Goal: Task Accomplishment & Management: Use online tool/utility

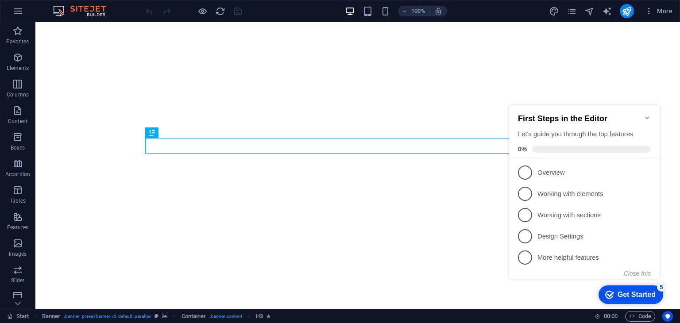
click at [647, 116] on icon "Minimize checklist" at bounding box center [647, 117] width 7 height 7
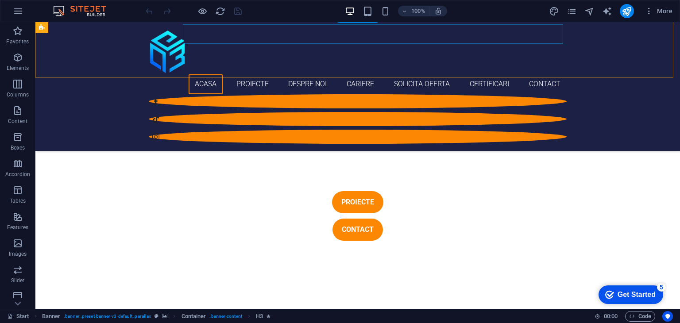
scroll to position [314, 0]
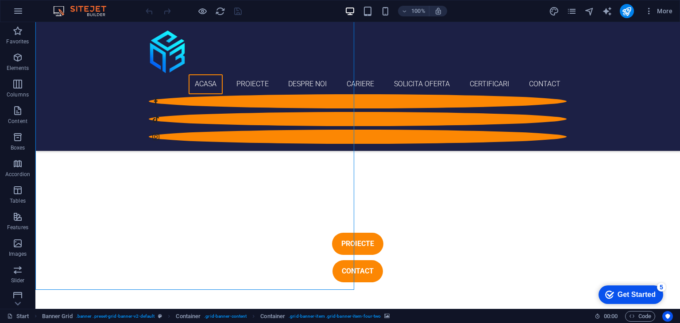
scroll to position [269, 0]
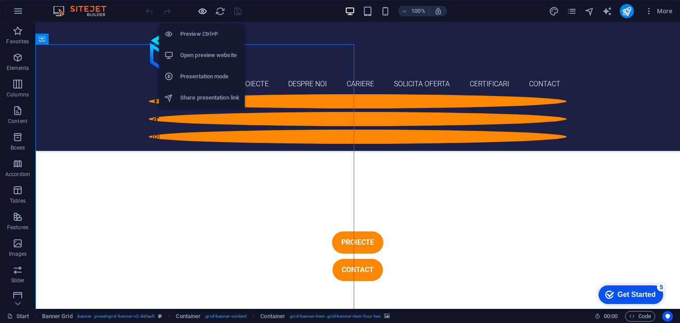
click at [205, 7] on icon "button" at bounding box center [203, 11] width 10 height 10
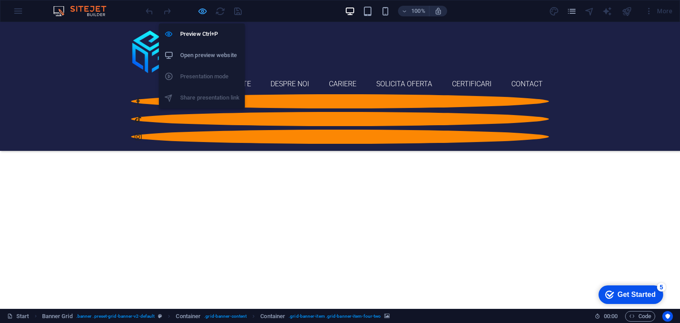
click at [204, 9] on icon "button" at bounding box center [203, 11] width 10 height 10
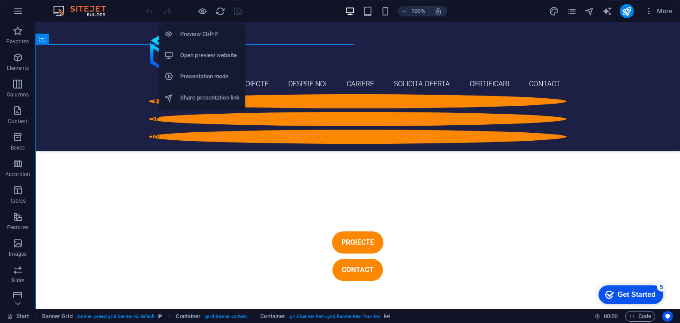
click at [209, 59] on h6 "Open preview website" at bounding box center [209, 55] width 59 height 11
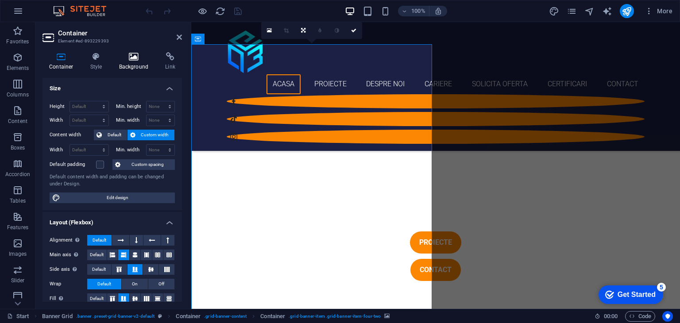
click at [143, 62] on h4 "Background" at bounding box center [135, 61] width 47 height 19
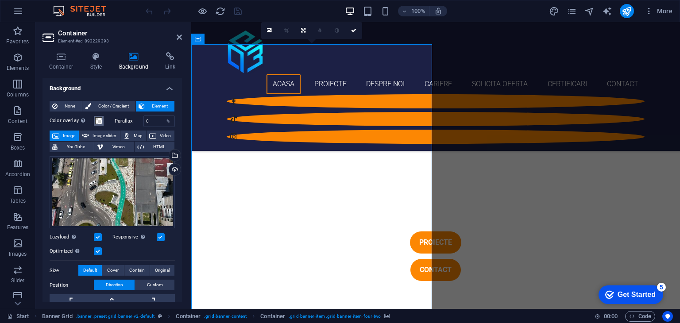
click at [95, 123] on span at bounding box center [98, 120] width 7 height 7
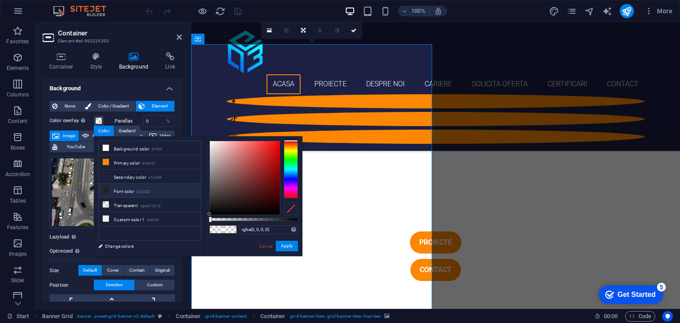
click at [154, 188] on li "Font color #222222" at bounding box center [150, 191] width 102 height 14
type input "#222222"
click at [155, 120] on input "0" at bounding box center [159, 121] width 31 height 11
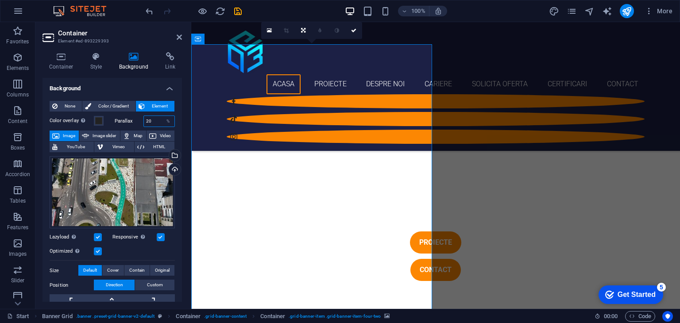
drag, startPoint x: 155, startPoint y: 120, endPoint x: 132, endPoint y: 123, distance: 24.1
click at [132, 123] on div "Parallax 20 %" at bounding box center [145, 122] width 61 height 12
type input "100"
click at [103, 117] on button "Color overlay Places an overlay over the background to colorize it" at bounding box center [99, 121] width 10 height 10
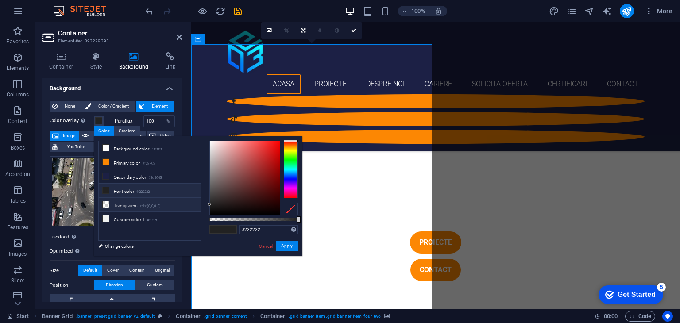
click at [165, 204] on li "Transparent rgba(0,0,0,.0)" at bounding box center [150, 205] width 102 height 14
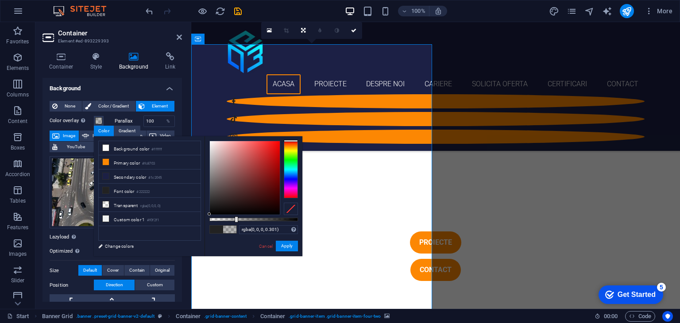
drag, startPoint x: 214, startPoint y: 218, endPoint x: 236, endPoint y: 218, distance: 21.7
click at [236, 218] on div at bounding box center [253, 220] width 89 height 4
click at [282, 245] on button "Apply" at bounding box center [287, 246] width 22 height 11
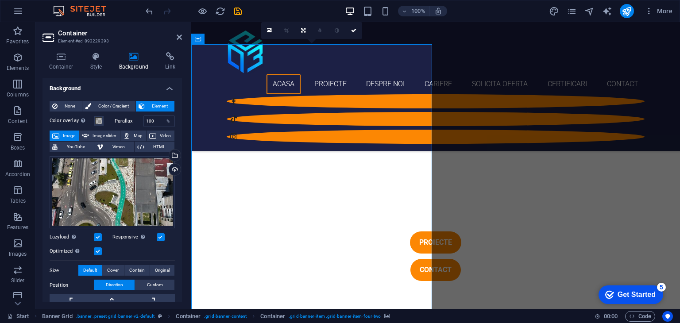
click at [174, 45] on div "Container Style Background Link Size Height Default px rem % vh vw Min. height …" at bounding box center [112, 177] width 154 height 264
click at [175, 41] on header "Container Element #ed-893229393" at bounding box center [113, 33] width 140 height 23
click at [179, 38] on icon at bounding box center [179, 37] width 5 height 7
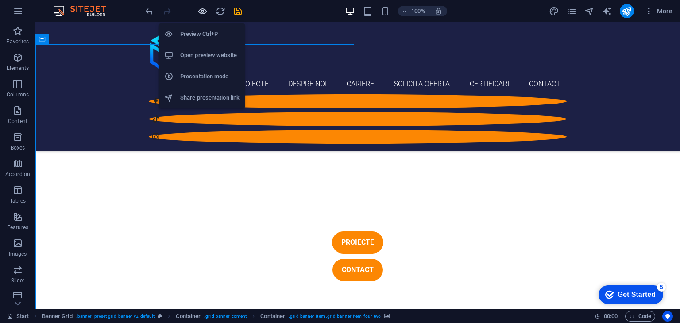
click at [202, 12] on icon "button" at bounding box center [203, 11] width 10 height 10
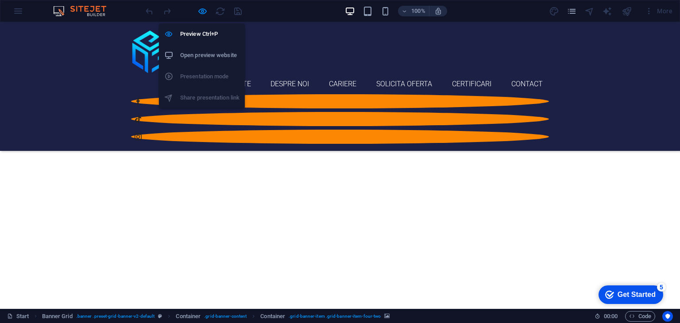
click at [202, 54] on h6 "Open preview website" at bounding box center [209, 55] width 59 height 11
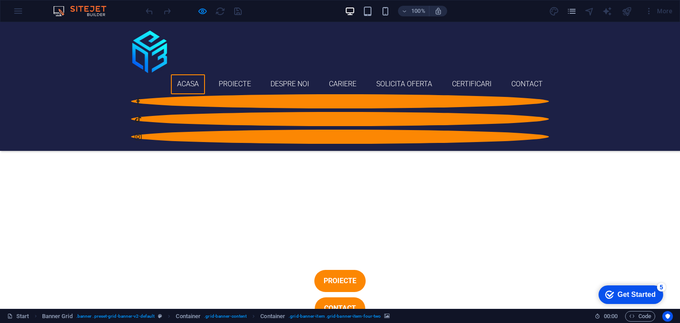
scroll to position [134, 0]
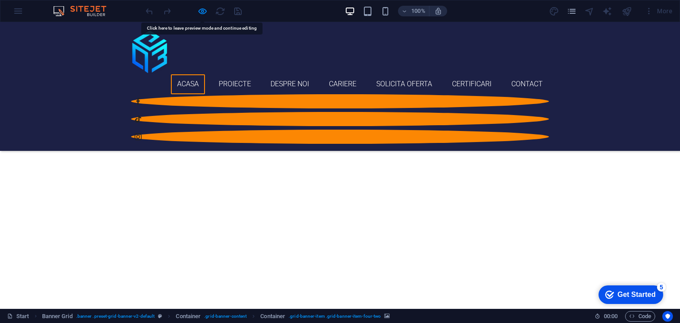
drag, startPoint x: 134, startPoint y: 205, endPoint x: 126, endPoint y: 15, distance: 190.2
click at [126, 15] on div "100% More" at bounding box center [339, 10] width 679 height 21
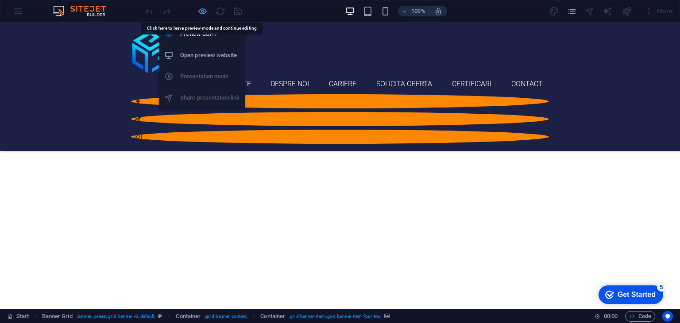
click at [202, 9] on icon "button" at bounding box center [203, 11] width 10 height 10
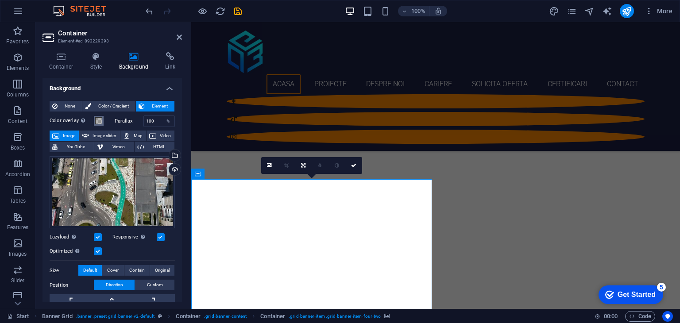
click at [97, 123] on span at bounding box center [98, 120] width 7 height 7
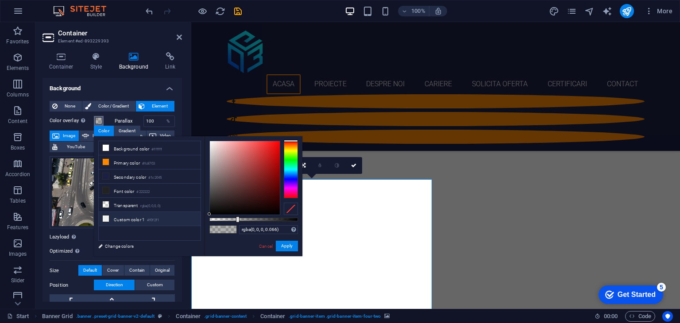
type input "rgba(0, 0, 0, 0)"
drag, startPoint x: 237, startPoint y: 219, endPoint x: 168, endPoint y: 222, distance: 68.7
click at [168, 222] on div "less Background color #ffffff Primary color #fc8703 Secondary color #1c2045 Fon…" at bounding box center [198, 196] width 209 height 120
click at [279, 245] on button "Apply" at bounding box center [287, 246] width 22 height 11
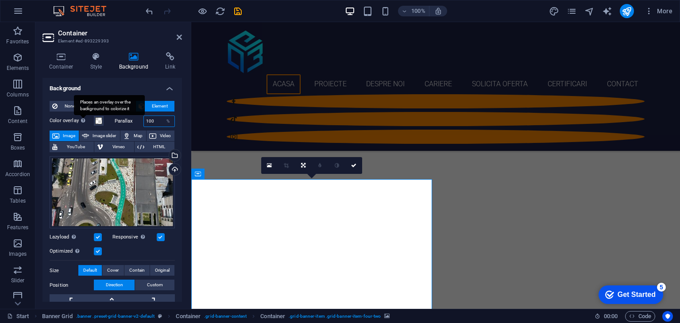
drag, startPoint x: 154, startPoint y: 119, endPoint x: 85, endPoint y: 124, distance: 69.3
click at [85, 124] on div "Color overlay Places an overlay over the background to colorize it Parallax 100…" at bounding box center [112, 122] width 125 height 12
type input "0"
click at [132, 87] on h4 "Background" at bounding box center [113, 86] width 140 height 16
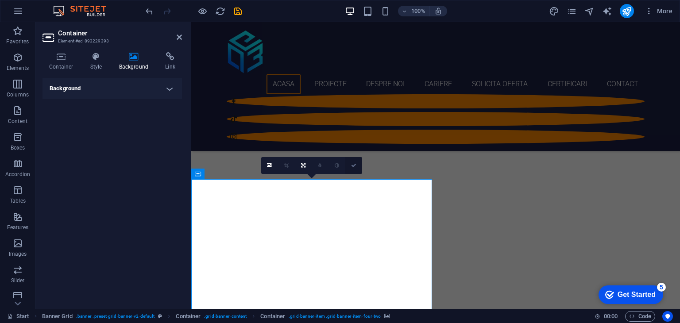
click at [356, 163] on icon at bounding box center [353, 165] width 5 height 5
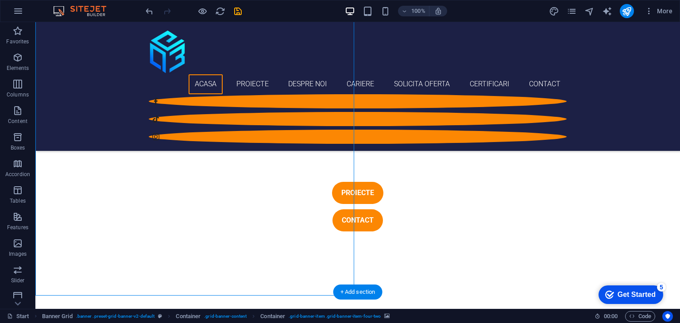
scroll to position [320, 0]
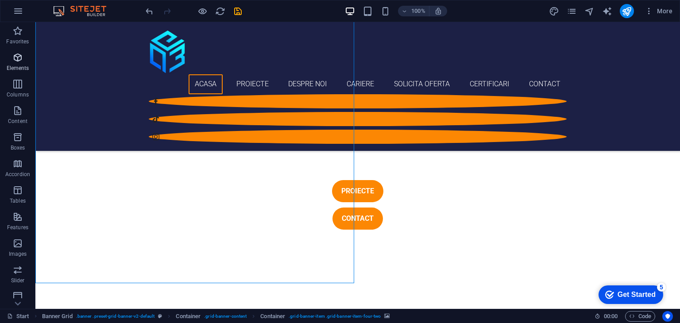
click at [23, 56] on icon "button" at bounding box center [17, 57] width 11 height 11
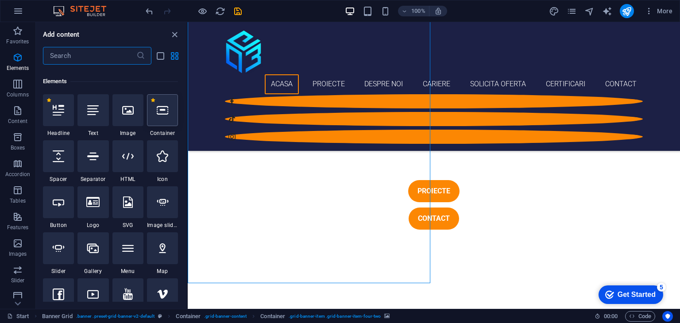
scroll to position [94, 0]
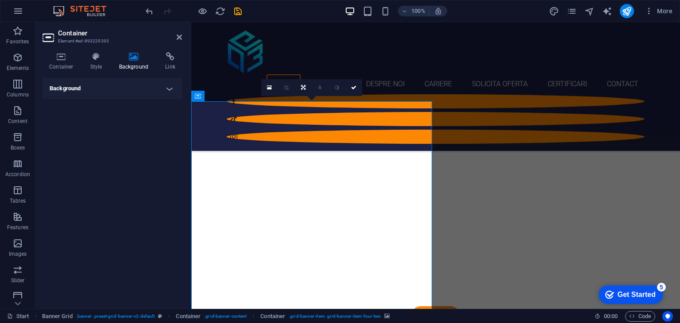
scroll to position [184, 0]
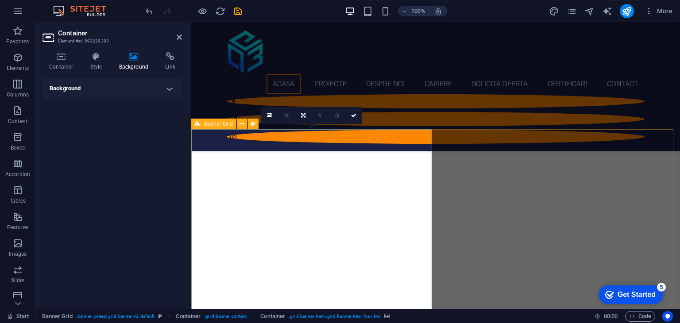
click at [92, 88] on h4 "Background" at bounding box center [113, 88] width 140 height 21
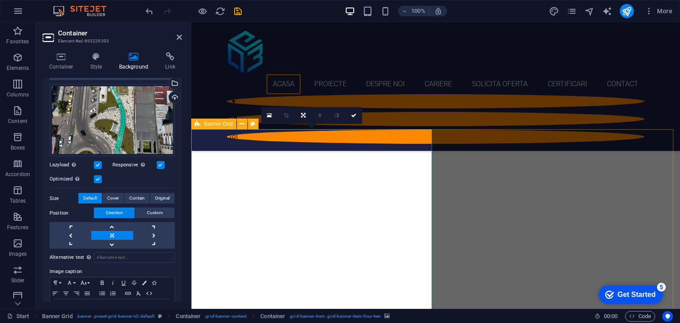
scroll to position [0, 0]
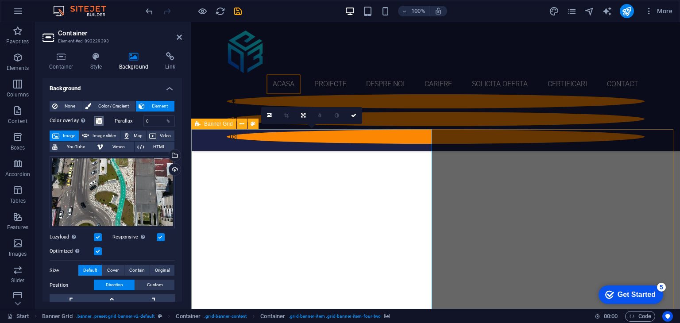
click at [99, 122] on span at bounding box center [98, 120] width 7 height 7
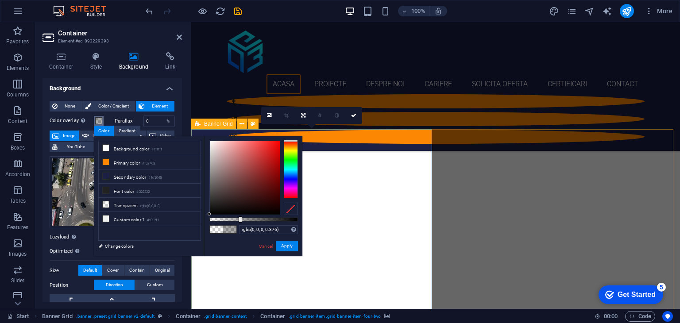
type input "rgba(0, 0, 0, 0.381)"
drag, startPoint x: 234, startPoint y: 220, endPoint x: 243, endPoint y: 222, distance: 9.6
click at [243, 221] on div at bounding box center [253, 220] width 89 height 4
click at [122, 132] on div "Gradient" at bounding box center [127, 131] width 26 height 11
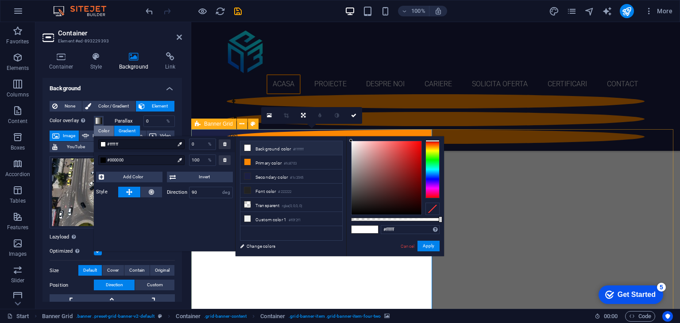
click at [110, 130] on div "Color" at bounding box center [104, 131] width 20 height 11
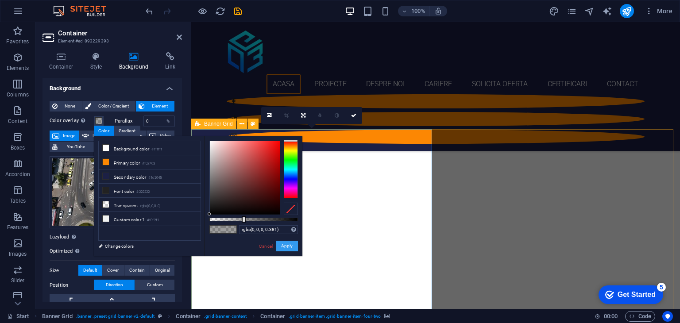
click at [291, 249] on button "Apply" at bounding box center [287, 246] width 22 height 11
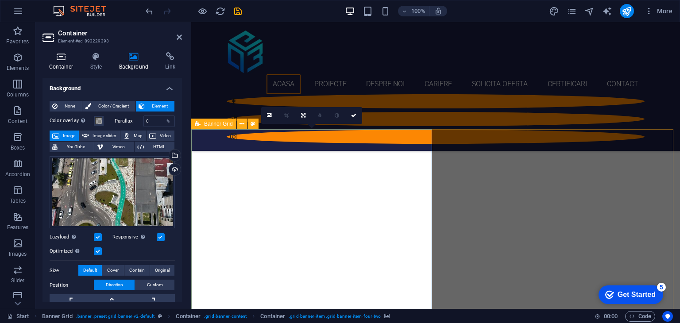
click at [73, 56] on icon at bounding box center [62, 56] width 38 height 9
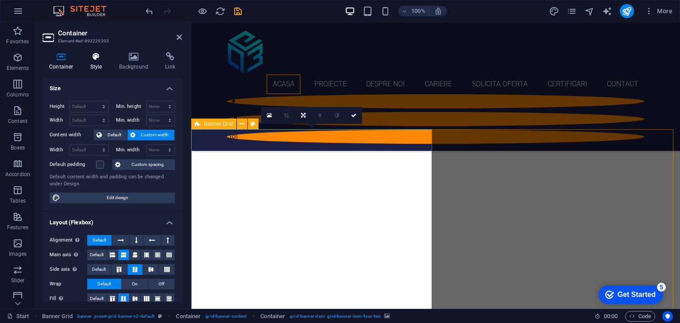
click at [93, 66] on h4 "Style" at bounding box center [98, 61] width 29 height 19
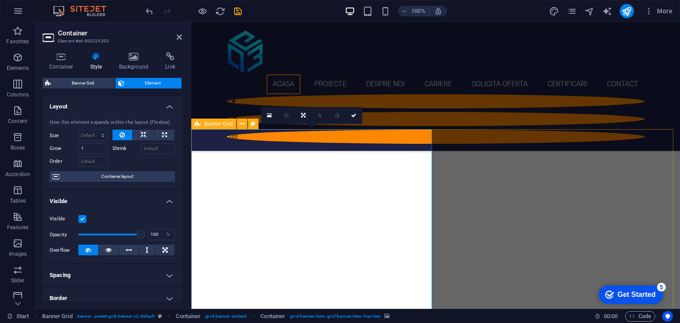
scroll to position [168, 0]
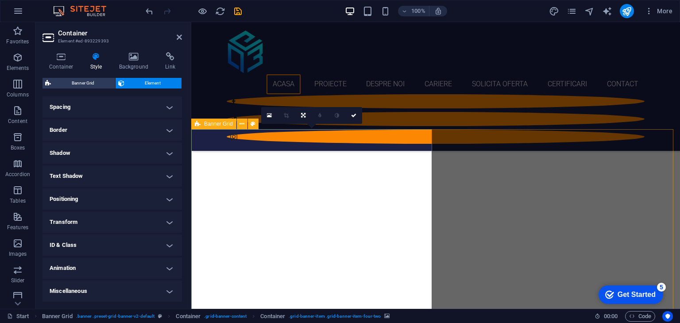
click at [141, 264] on h4 "Animation" at bounding box center [113, 268] width 140 height 21
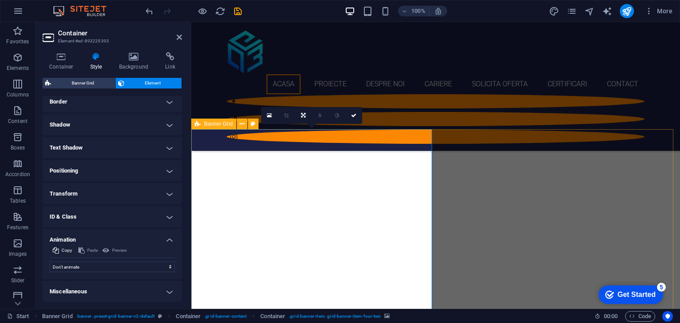
scroll to position [197, 0]
click at [106, 271] on select "Don't animate Show / Hide Slide up/down Zoom in/out Slide left to right Slide r…" at bounding box center [112, 267] width 125 height 11
select select "pulse"
click at [50, 262] on select "Don't animate Show / Hide Slide up/down Zoom in/out Slide left to right Slide r…" at bounding box center [112, 267] width 125 height 11
select select "scroll"
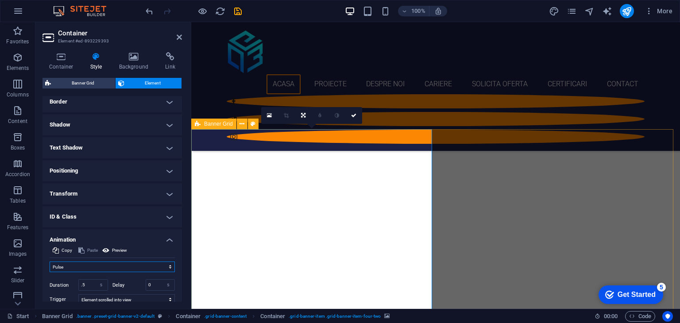
click at [110, 262] on select "Don't animate Show / Hide Slide up/down Zoom in/out Slide left to right Slide r…" at bounding box center [112, 267] width 125 height 11
click at [50, 262] on select "Don't animate Show / Hide Slide up/down Zoom in/out Slide left to right Slide r…" at bounding box center [112, 267] width 125 height 11
click at [122, 267] on select "Don't animate Show / Hide Slide up/down Zoom in/out Slide left to right Slide r…" at bounding box center [112, 267] width 125 height 11
click at [50, 262] on select "Don't animate Show / Hide Slide up/down Zoom in/out Slide left to right Slide r…" at bounding box center [112, 267] width 125 height 11
click at [126, 268] on select "Don't animate Show / Hide Slide up/down Zoom in/out Slide left to right Slide r…" at bounding box center [112, 267] width 125 height 11
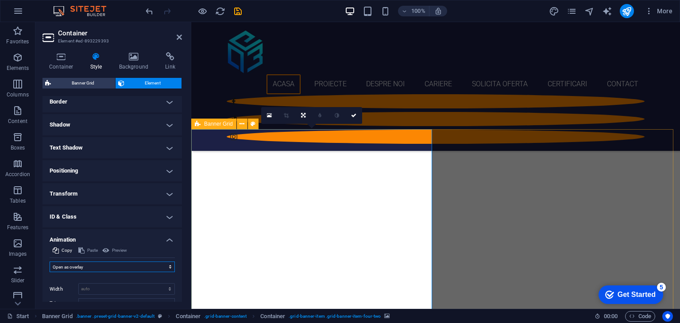
select select "shrink"
click at [50, 262] on select "Don't animate Show / Hide Slide up/down Zoom in/out Slide left to right Slide r…" at bounding box center [112, 267] width 125 height 11
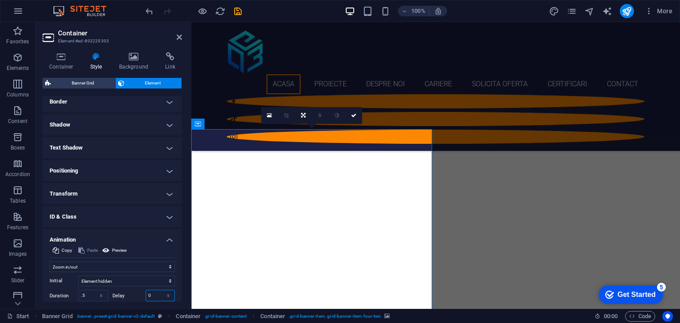
click at [157, 297] on input "0" at bounding box center [160, 296] width 29 height 11
type input "0"
drag, startPoint x: 150, startPoint y: 295, endPoint x: 20, endPoint y: 261, distance: 134.4
click at [150, 295] on input "0.5" at bounding box center [160, 296] width 29 height 11
type input ".5"
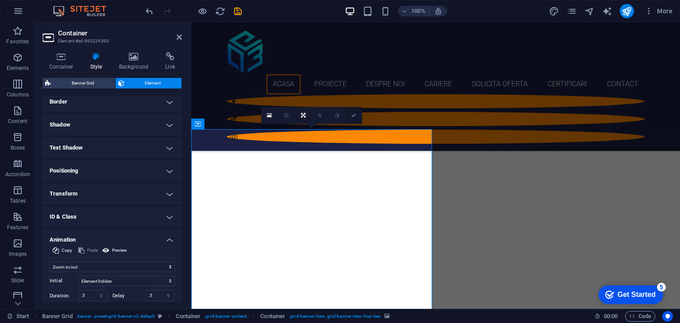
click at [353, 116] on icon at bounding box center [353, 115] width 5 height 5
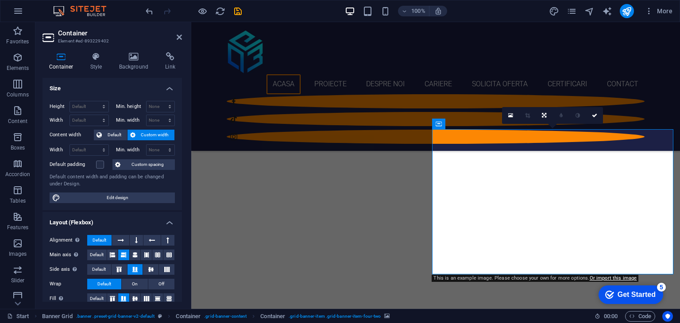
select select "shrink"
select select "s"
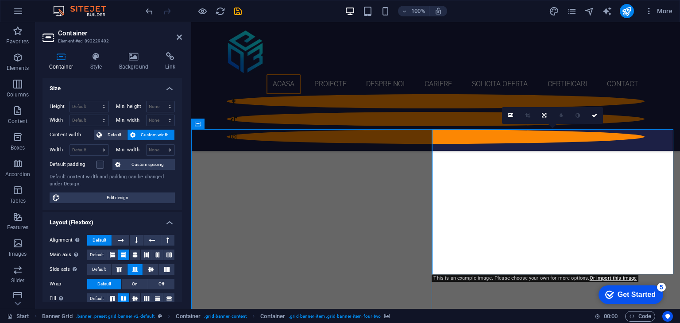
select select "scroll"
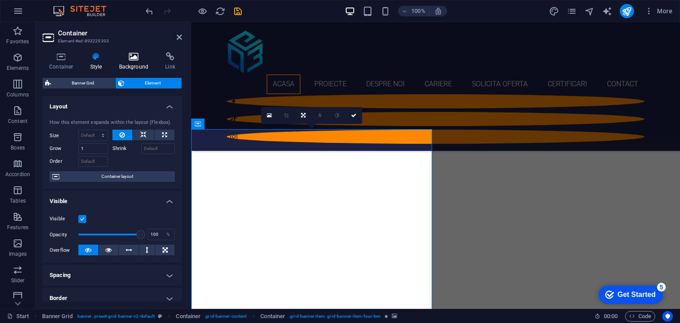
click at [149, 55] on icon at bounding box center [133, 56] width 43 height 9
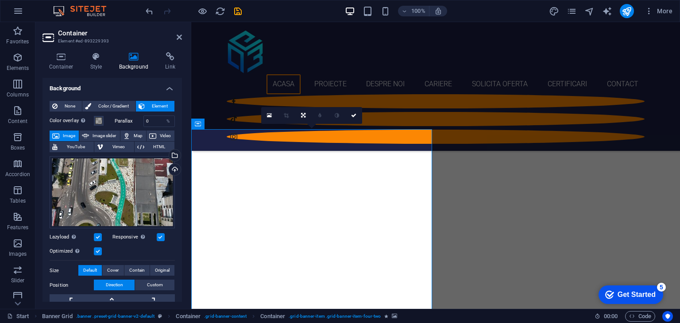
click at [93, 124] on label "Color overlay Places an overlay over the background to colorize it" at bounding box center [72, 121] width 44 height 11
click at [94, 124] on button "Color overlay Places an overlay over the background to colorize it" at bounding box center [99, 121] width 10 height 10
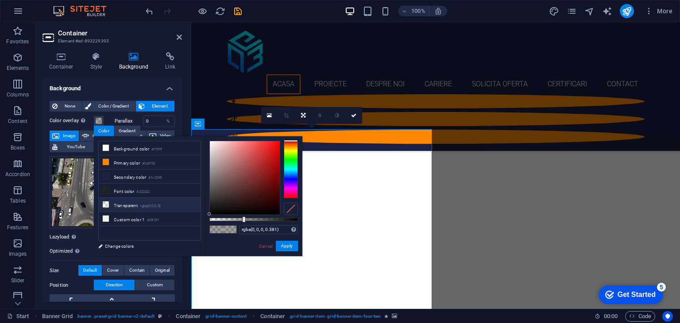
click at [175, 203] on li "Transparent rgba(0,0,0,.0)" at bounding box center [150, 205] width 102 height 14
type input "rgba(0, 0, 0, 0)"
click at [292, 249] on button "Apply" at bounding box center [287, 246] width 22 height 11
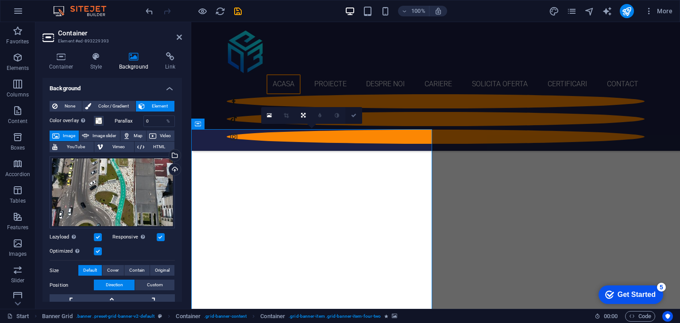
click at [354, 118] on link at bounding box center [353, 115] width 17 height 17
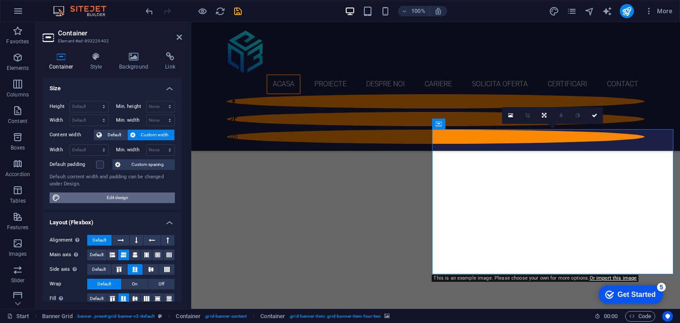
click at [131, 196] on span "Edit design" at bounding box center [117, 198] width 109 height 11
select select "rem"
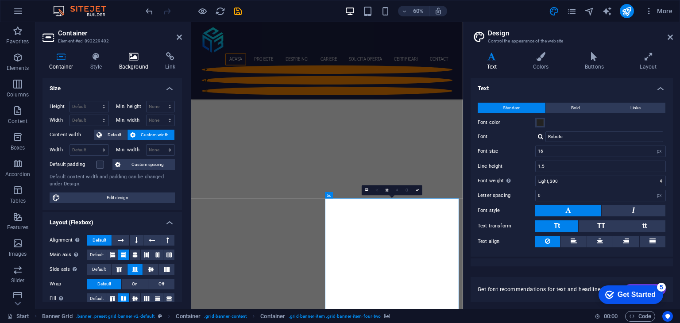
scroll to position [133, 0]
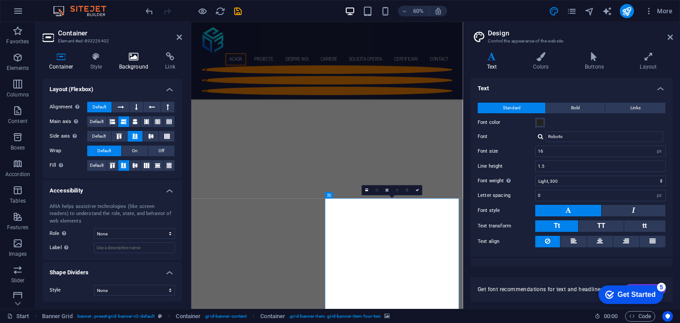
click at [129, 62] on h4 "Background" at bounding box center [135, 61] width 47 height 19
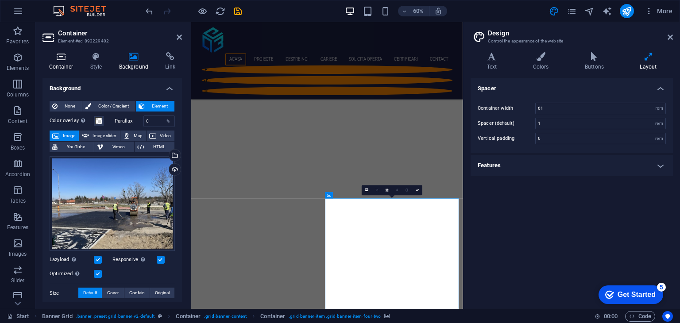
click at [57, 58] on icon at bounding box center [62, 56] width 38 height 9
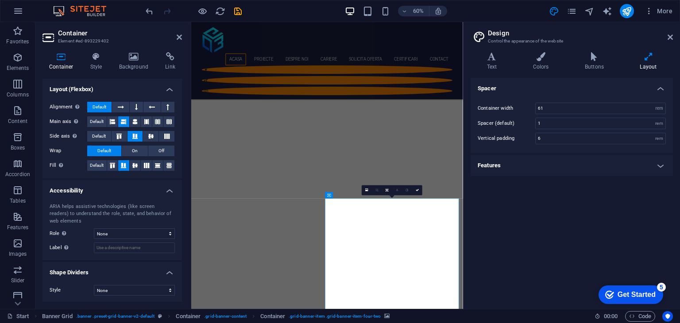
click at [667, 38] on header "Design Control the appearance of the website" at bounding box center [573, 33] width 201 height 23
click at [672, 38] on icon at bounding box center [670, 37] width 5 height 7
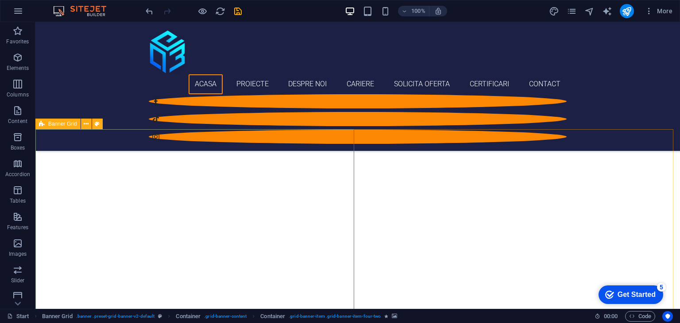
click at [43, 122] on icon at bounding box center [42, 124] width 6 height 11
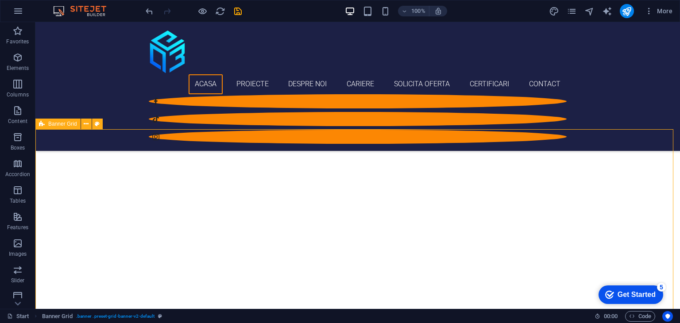
click at [43, 122] on icon at bounding box center [42, 124] width 6 height 11
select select "vh"
select select "rem"
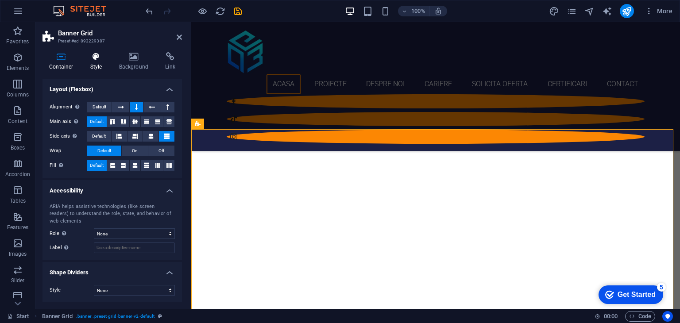
click at [105, 64] on h4 "Style" at bounding box center [98, 61] width 29 height 19
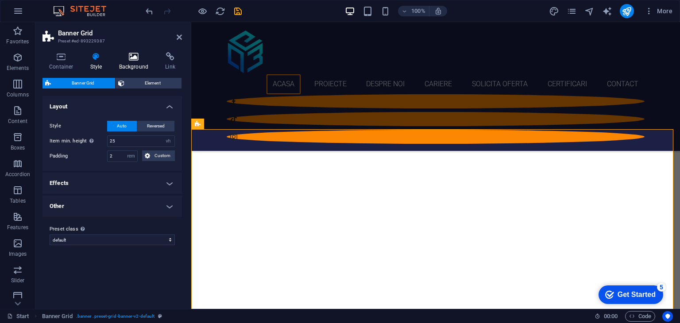
click at [142, 64] on h4 "Background" at bounding box center [135, 61] width 47 height 19
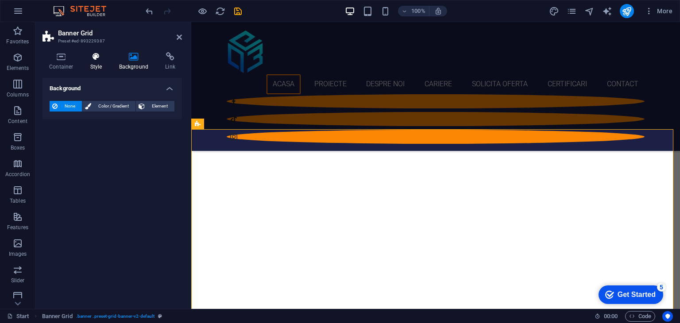
click at [108, 61] on icon at bounding box center [96, 56] width 25 height 9
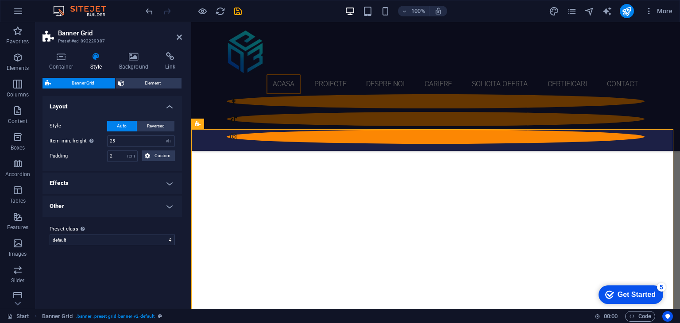
click at [76, 186] on h4 "Effects" at bounding box center [113, 183] width 140 height 21
click at [110, 203] on label at bounding box center [111, 203] width 8 height 8
click at [0, 0] on input "Hover effect" at bounding box center [0, 0] width 0 height 0
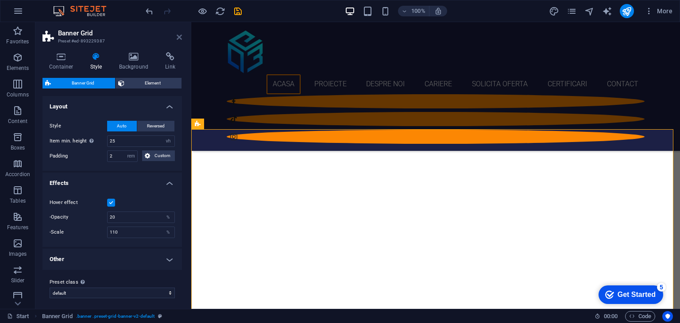
click at [180, 36] on icon at bounding box center [179, 37] width 5 height 7
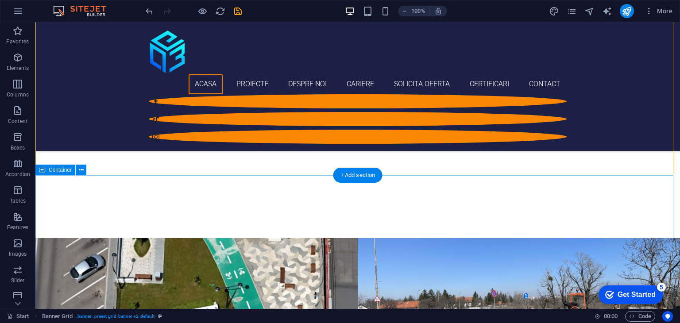
scroll to position [425, 0]
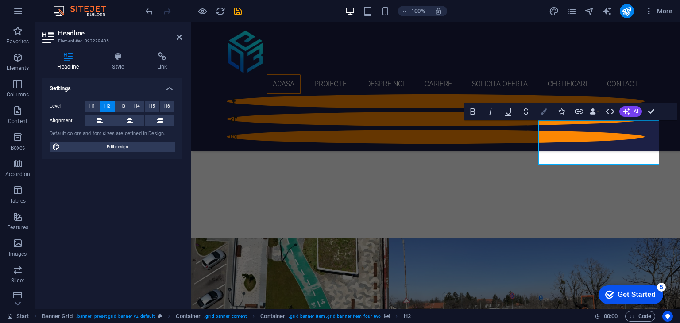
click at [543, 112] on icon "button" at bounding box center [544, 112] width 6 height 6
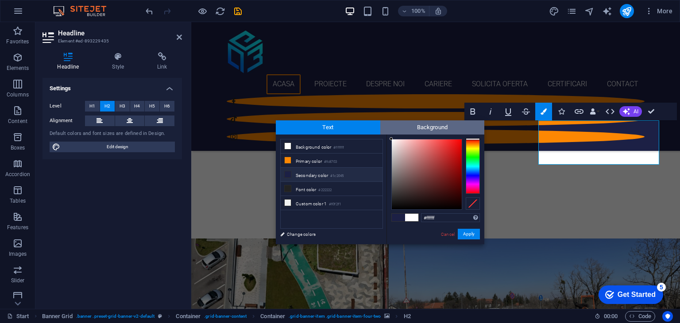
click at [451, 132] on span "Background" at bounding box center [432, 127] width 105 height 14
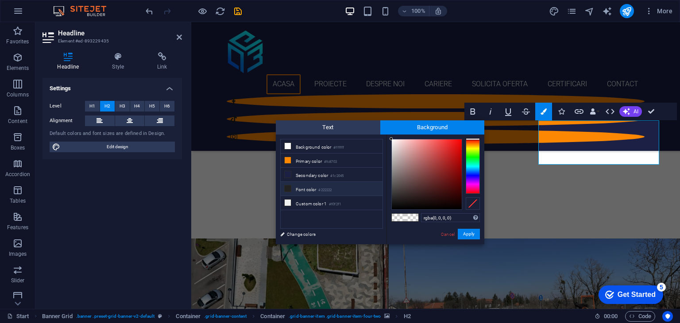
click at [322, 191] on small "#222222" at bounding box center [324, 190] width 13 height 6
type input "rgba(34, 34, 34, 0)"
click at [464, 232] on button "Apply" at bounding box center [469, 234] width 22 height 11
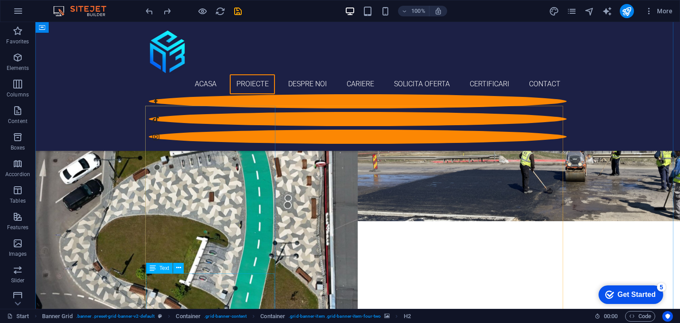
scroll to position [592, 0]
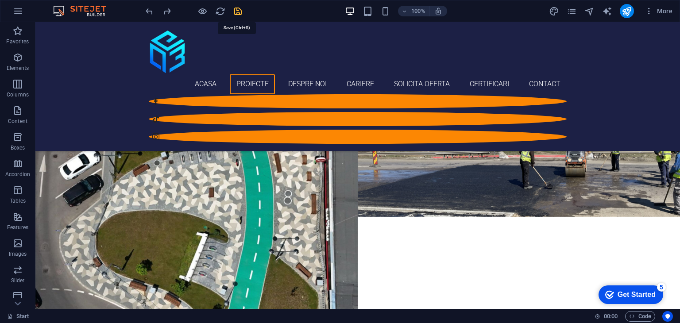
click at [241, 6] on icon "save" at bounding box center [238, 11] width 10 height 10
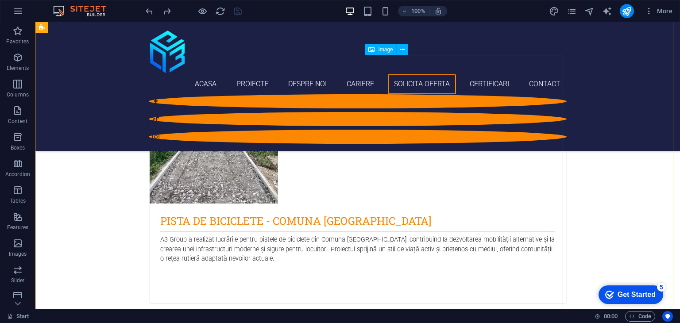
scroll to position [1966, 0]
